Goal: Answer question/provide support

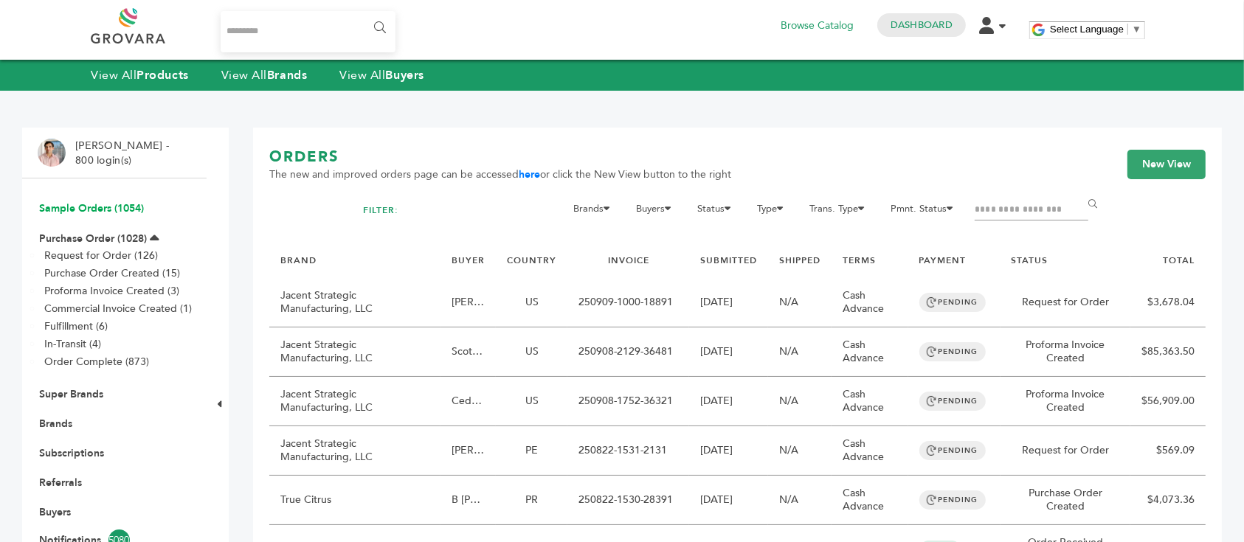
click at [97, 209] on link "Sample Orders (1054)" at bounding box center [91, 208] width 105 height 14
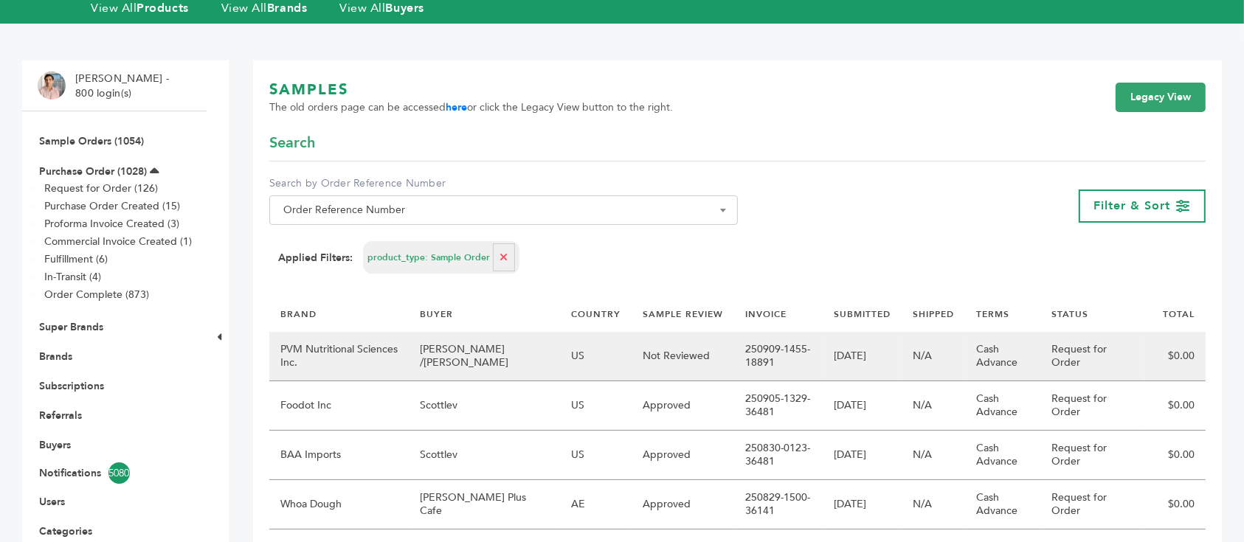
scroll to position [98, 0]
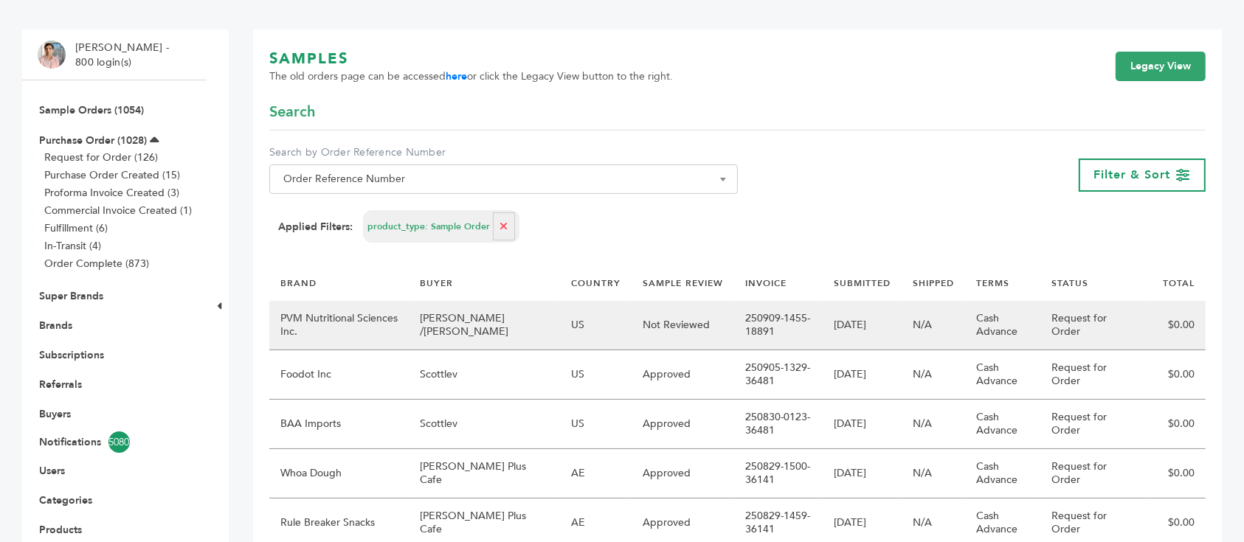
click at [516, 329] on td "[PERSON_NAME] /[PERSON_NAME]" at bounding box center [484, 325] width 151 height 49
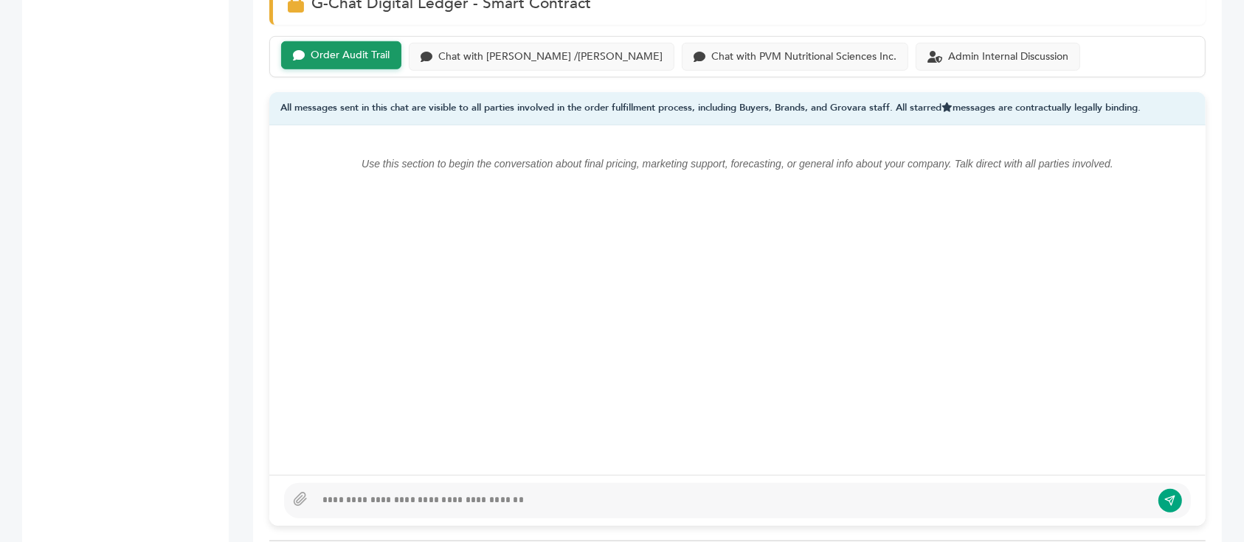
scroll to position [1081, 0]
click at [601, 491] on div at bounding box center [733, 500] width 836 height 18
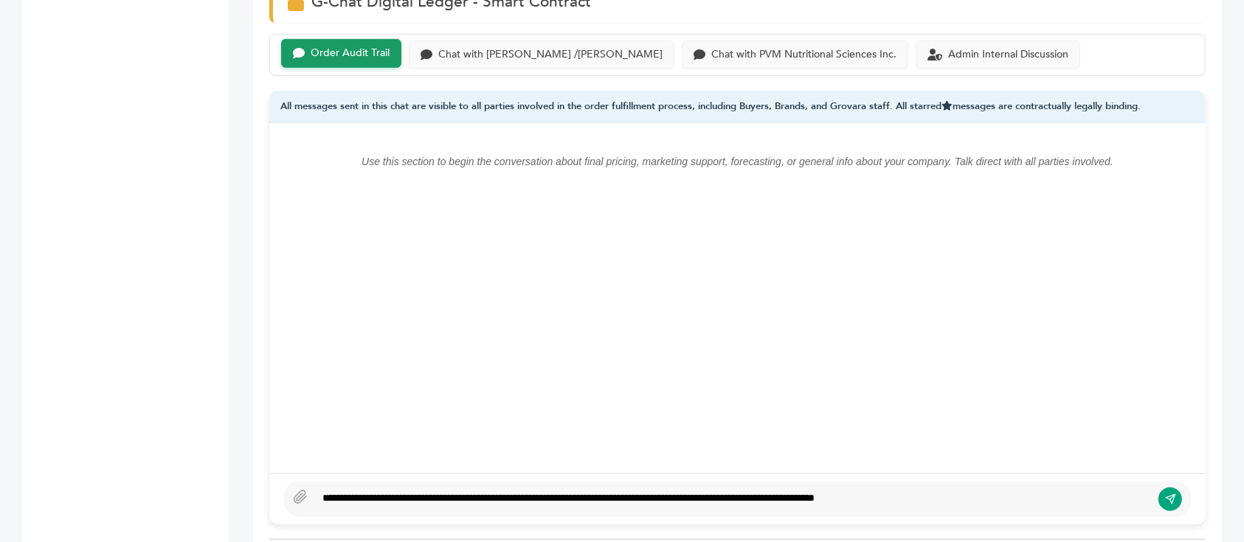
click at [451, 491] on div "**********" at bounding box center [733, 500] width 836 height 18
type textarea "**********"
click at [1168, 493] on icon "submit" at bounding box center [1170, 499] width 12 height 13
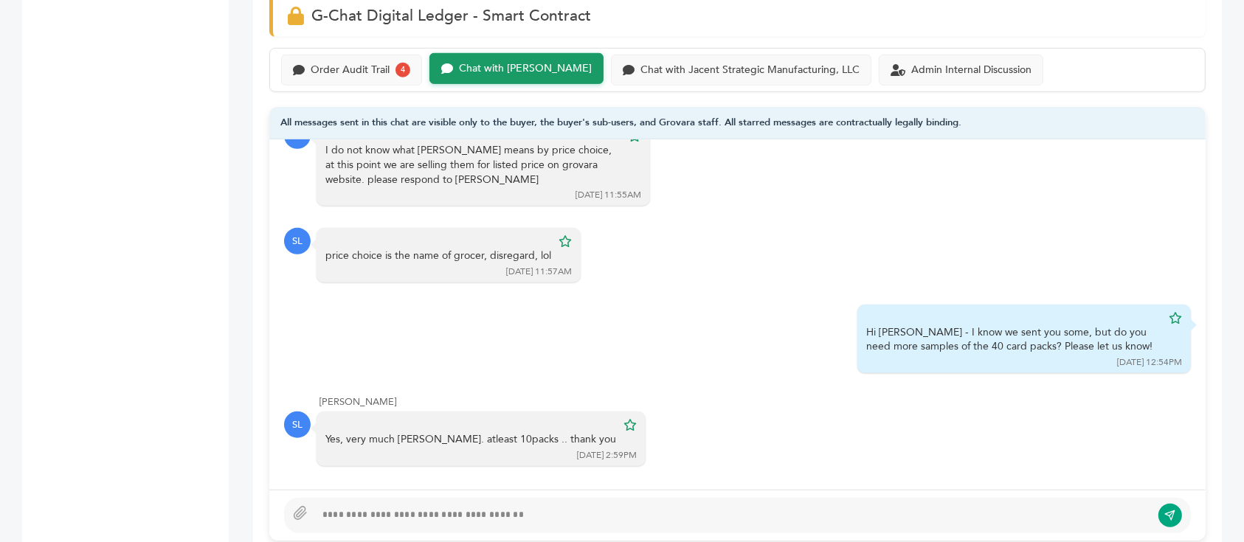
scroll to position [1081, 0]
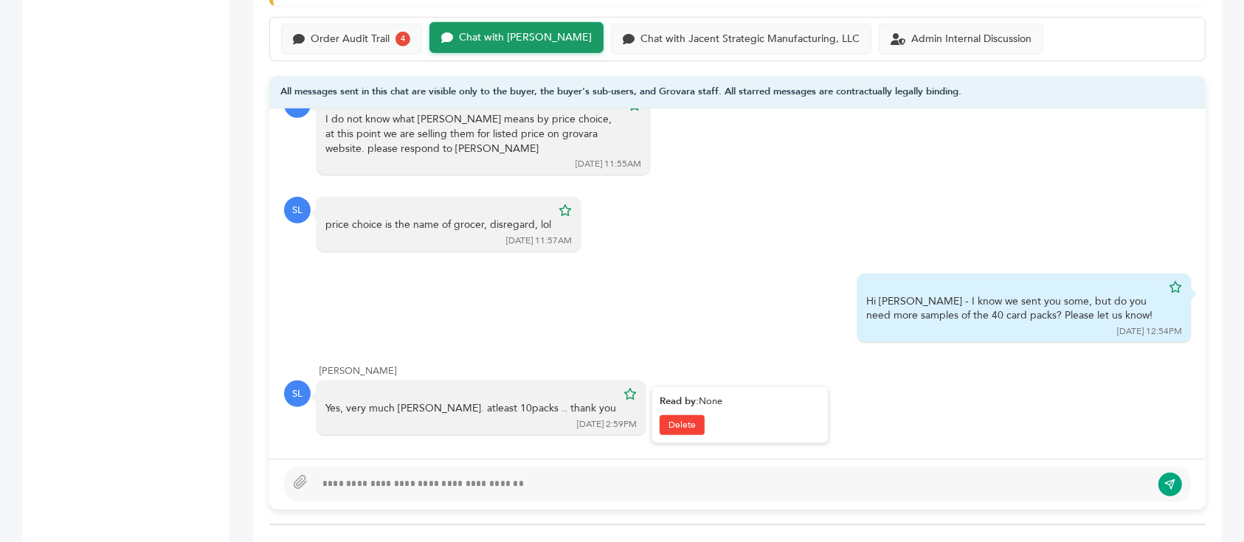
drag, startPoint x: 426, startPoint y: 365, endPoint x: 497, endPoint y: 371, distance: 71.1
click at [497, 401] on div "Yes, very much john. atleast 10packs .. thank you" at bounding box center [470, 408] width 291 height 15
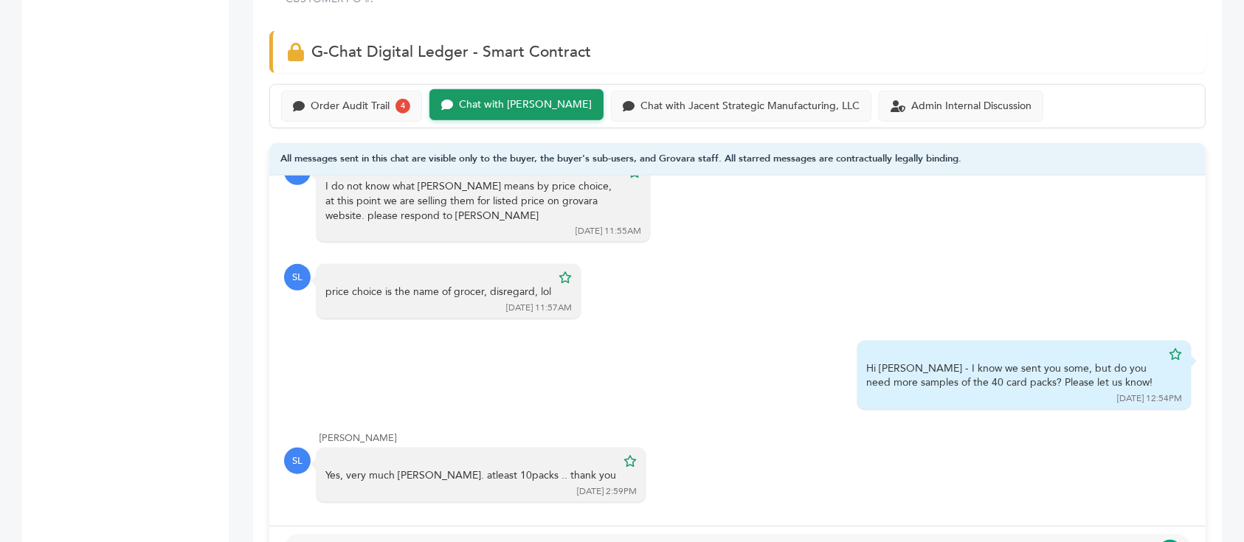
scroll to position [983, 0]
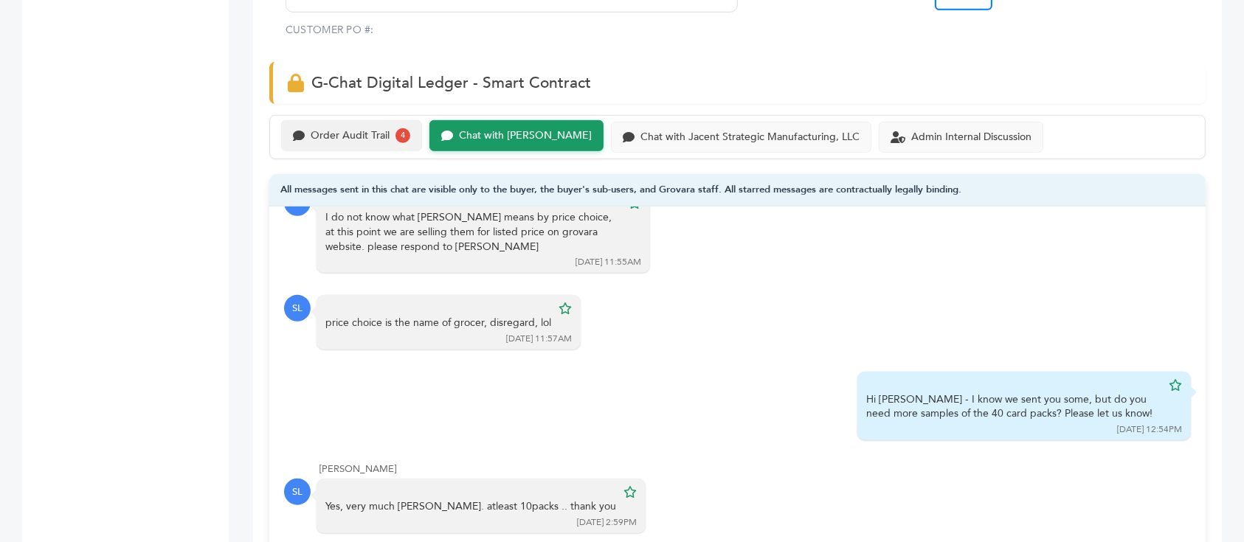
click at [371, 130] on div "Order Audit Trail" at bounding box center [350, 136] width 79 height 13
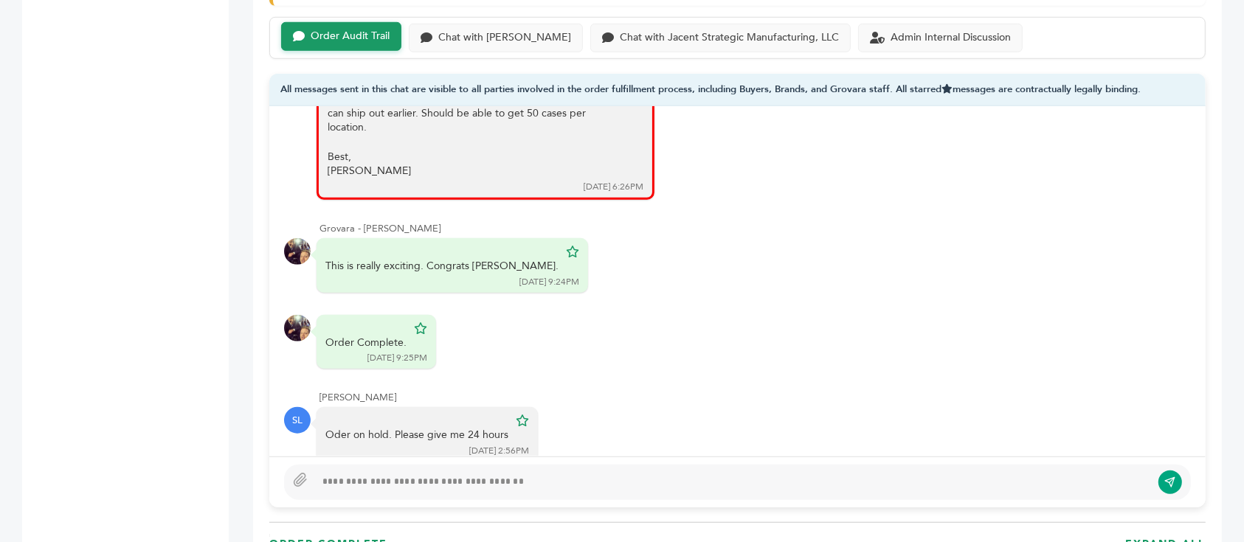
scroll to position [786, 0]
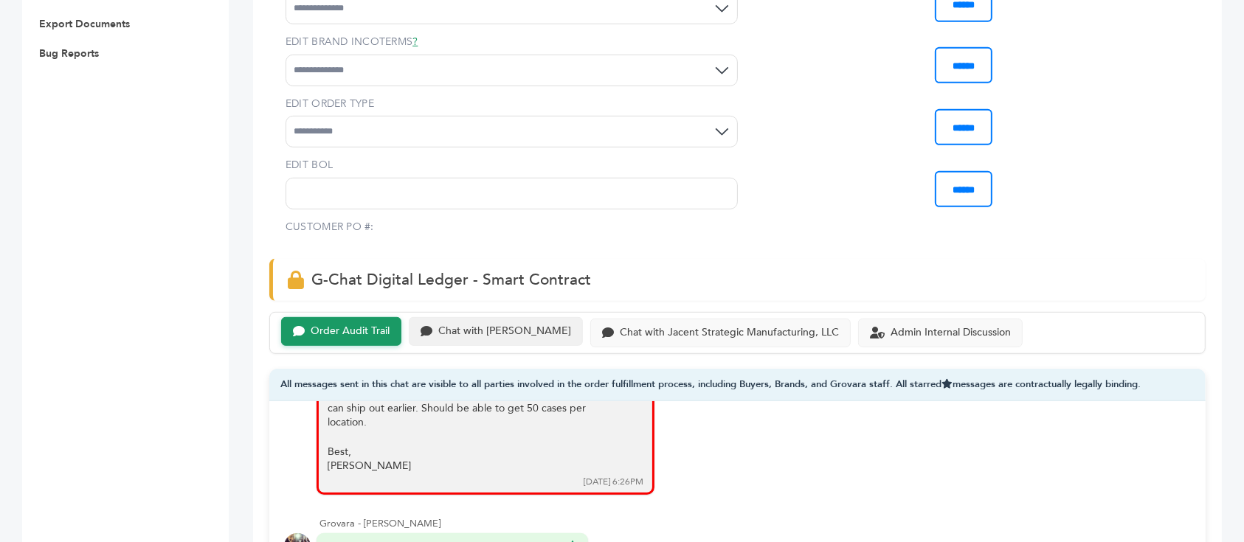
click at [490, 325] on div "Chat with Scottlev" at bounding box center [504, 331] width 133 height 13
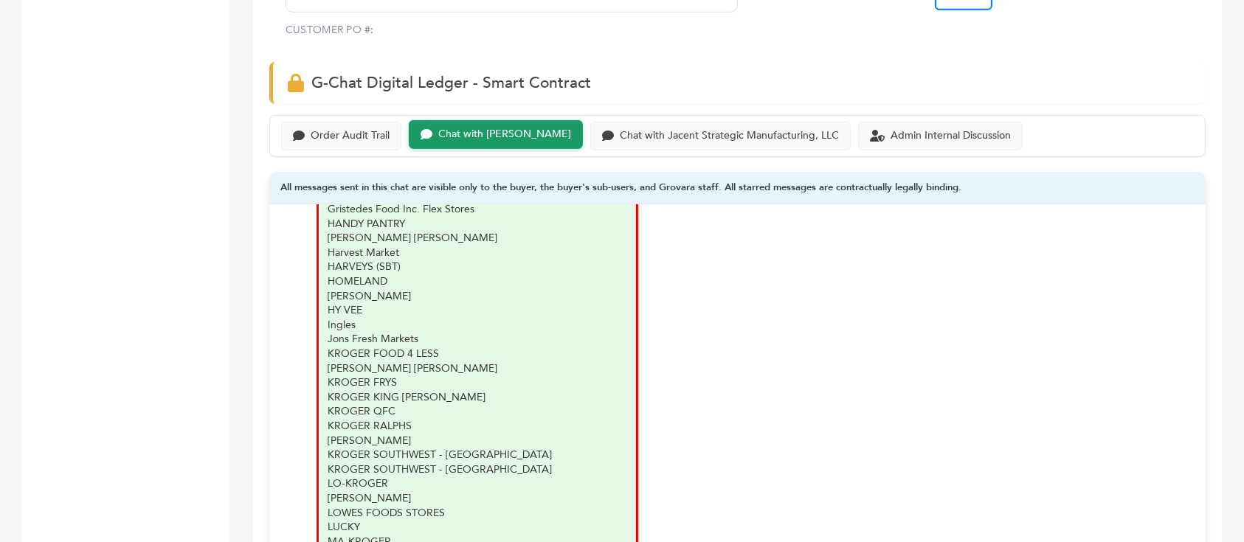
scroll to position [885, 0]
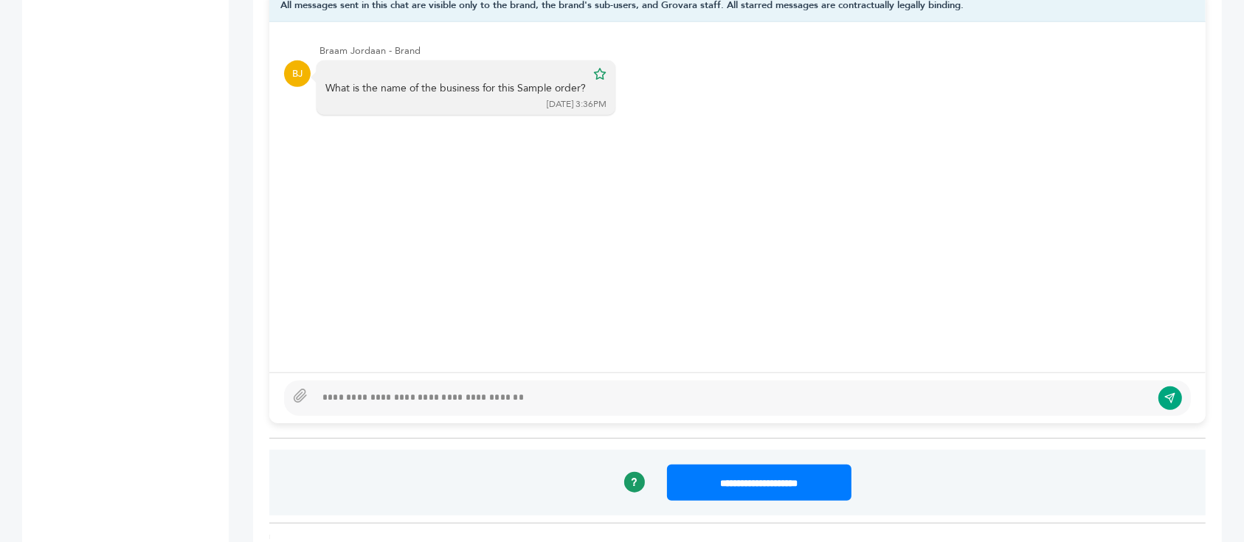
scroll to position [1180, 0]
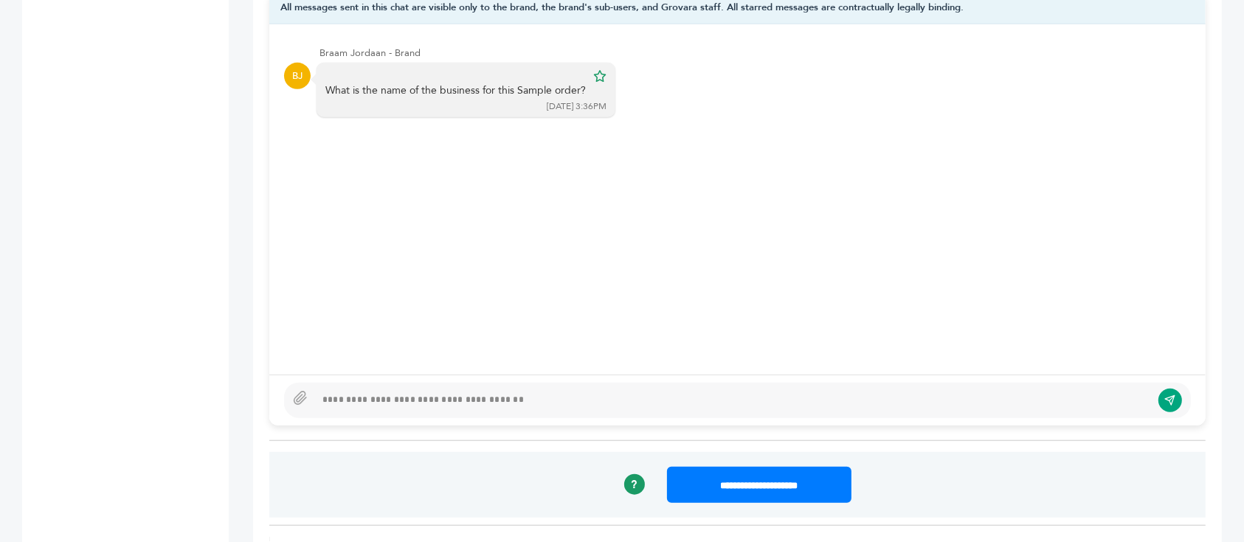
click at [503, 392] on div at bounding box center [733, 401] width 836 height 18
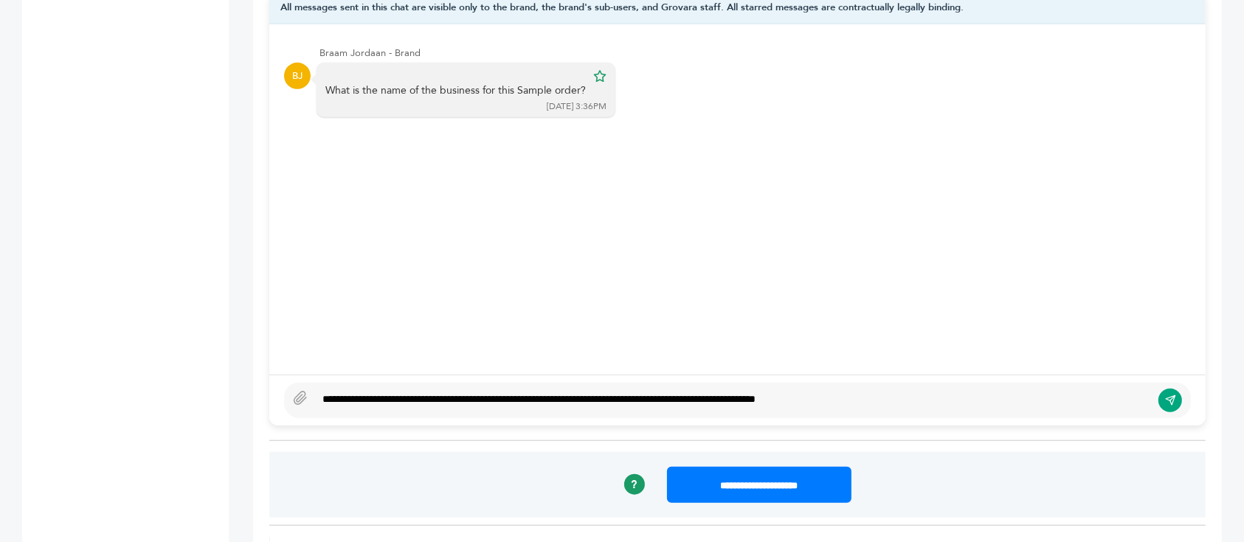
type textarea "**********"
click at [1174, 394] on icon "submit" at bounding box center [1170, 400] width 12 height 13
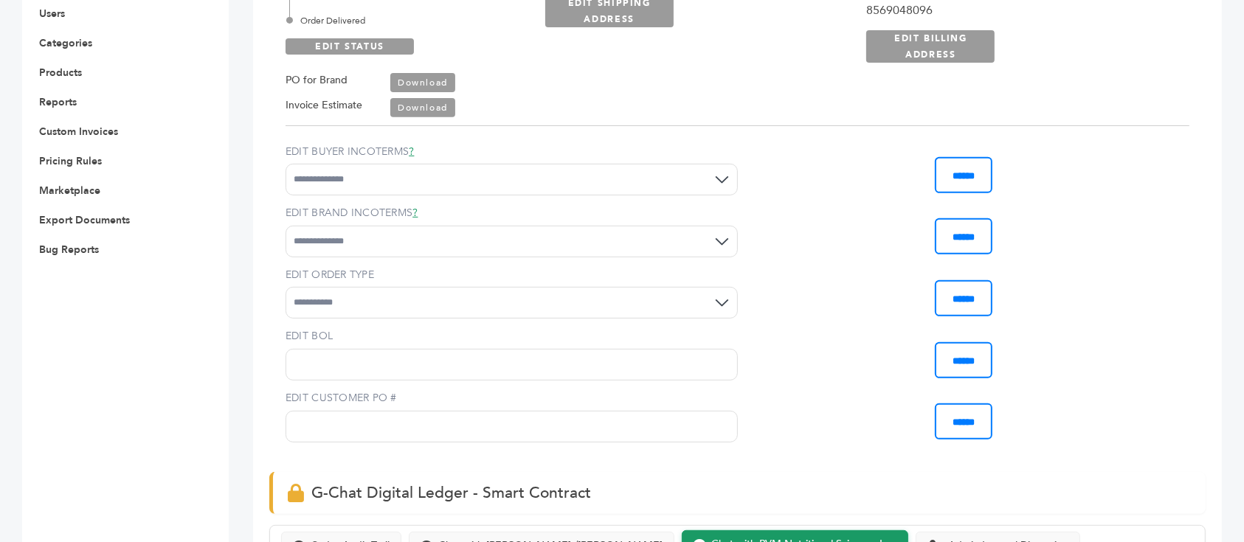
scroll to position [0, 0]
